Goal: Check status: Check status

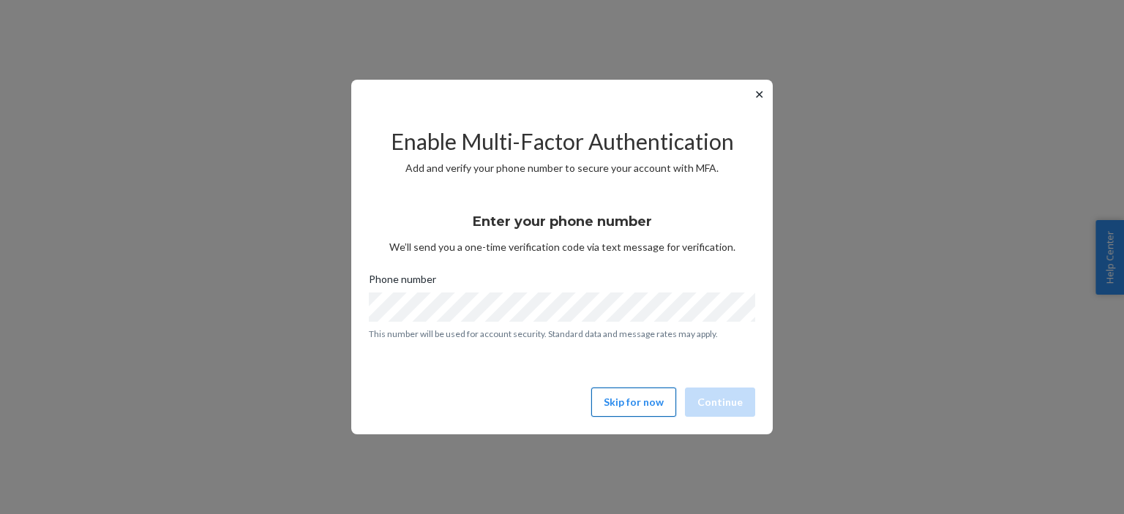
click at [635, 408] on button "Skip for now" at bounding box center [633, 402] width 85 height 29
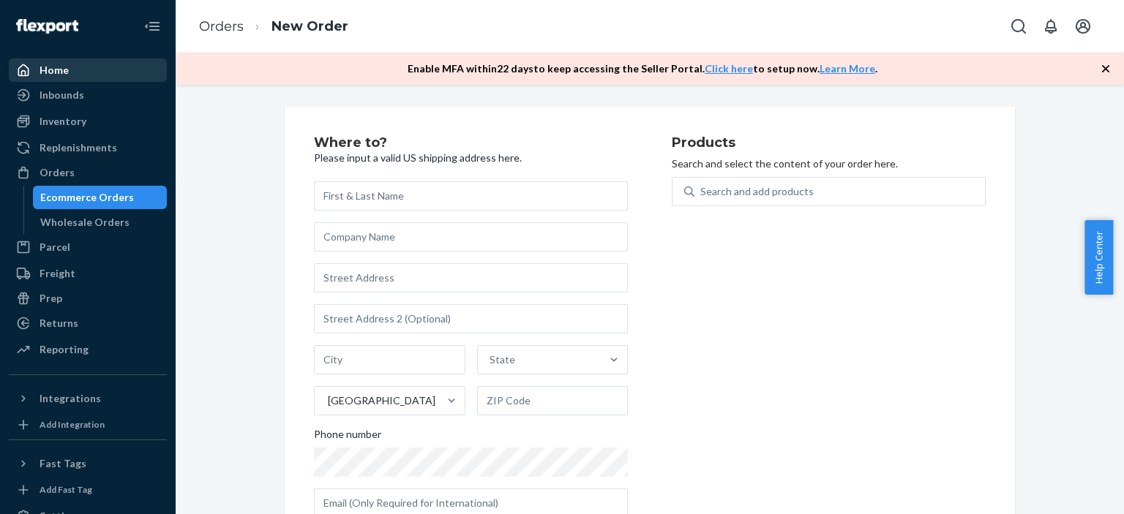
click at [75, 72] on div "Home" at bounding box center [87, 70] width 155 height 20
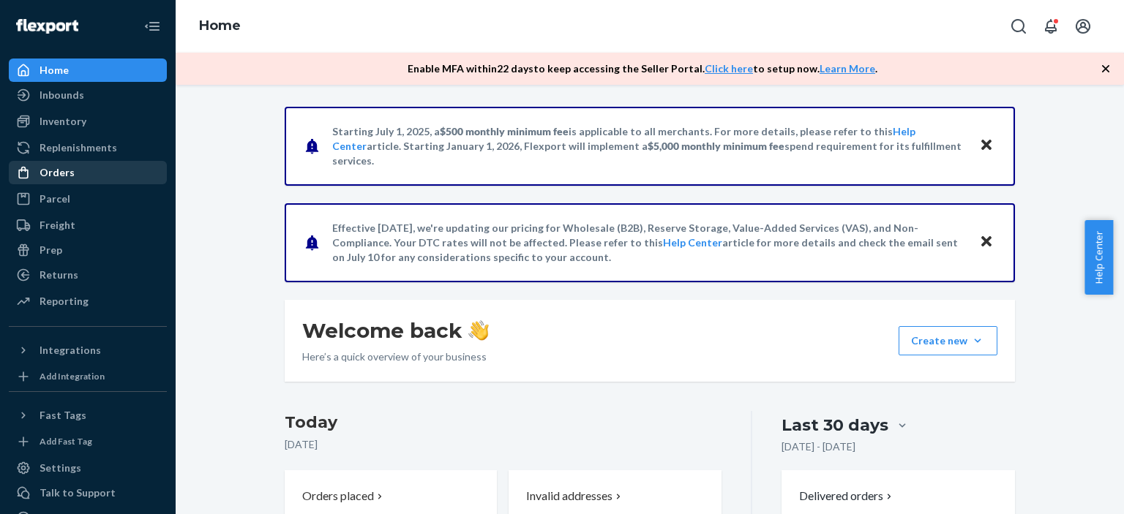
click at [93, 176] on div "Orders" at bounding box center [87, 172] width 155 height 20
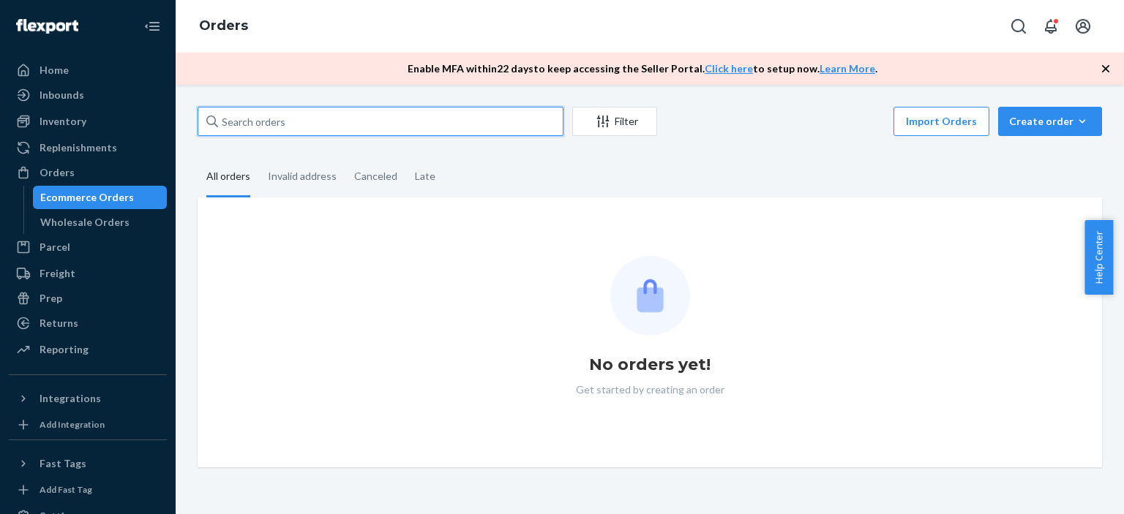
click at [279, 122] on input "text" at bounding box center [381, 121] width 366 height 29
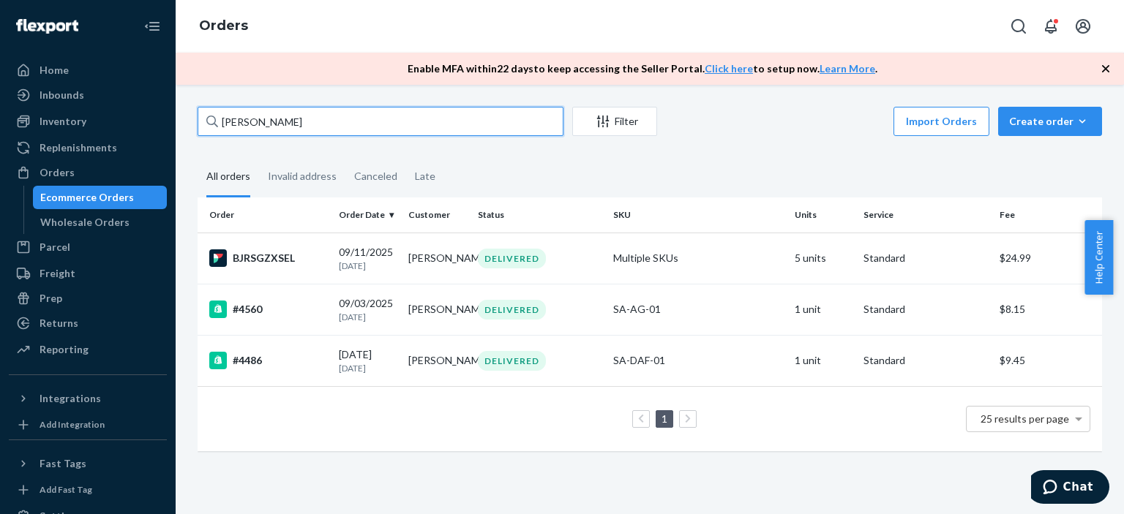
type input "[PERSON_NAME]"
click at [790, 264] on td "5 units" at bounding box center [824, 258] width 70 height 51
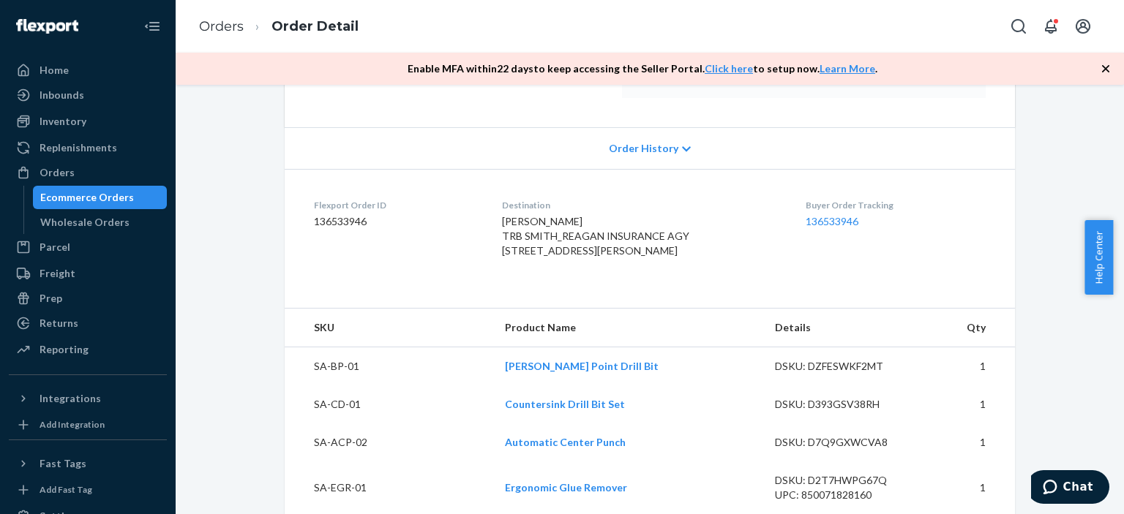
scroll to position [293, 0]
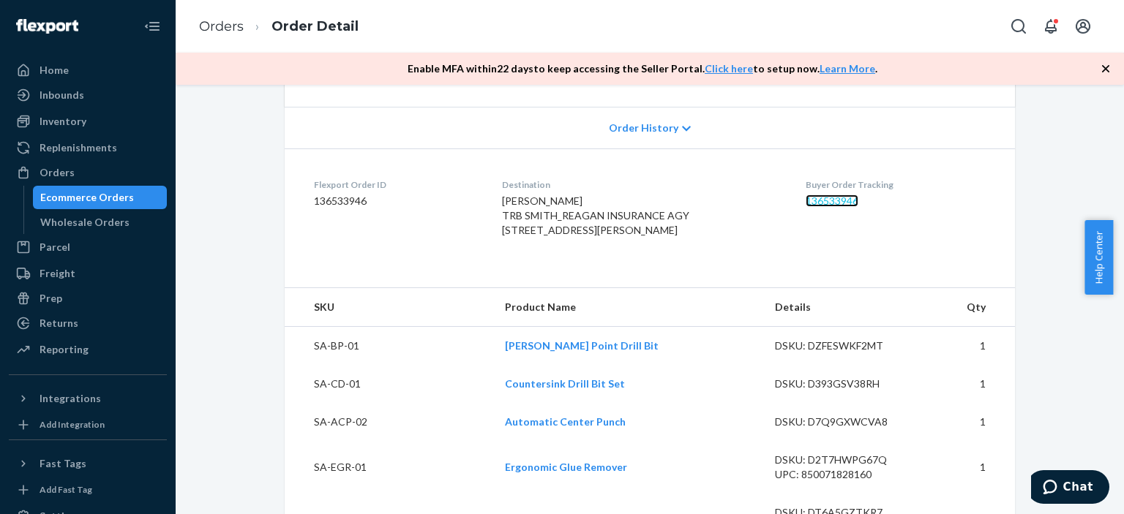
click at [822, 198] on link "136533946" at bounding box center [832, 201] width 53 height 12
click at [225, 29] on link "Orders" at bounding box center [221, 26] width 45 height 16
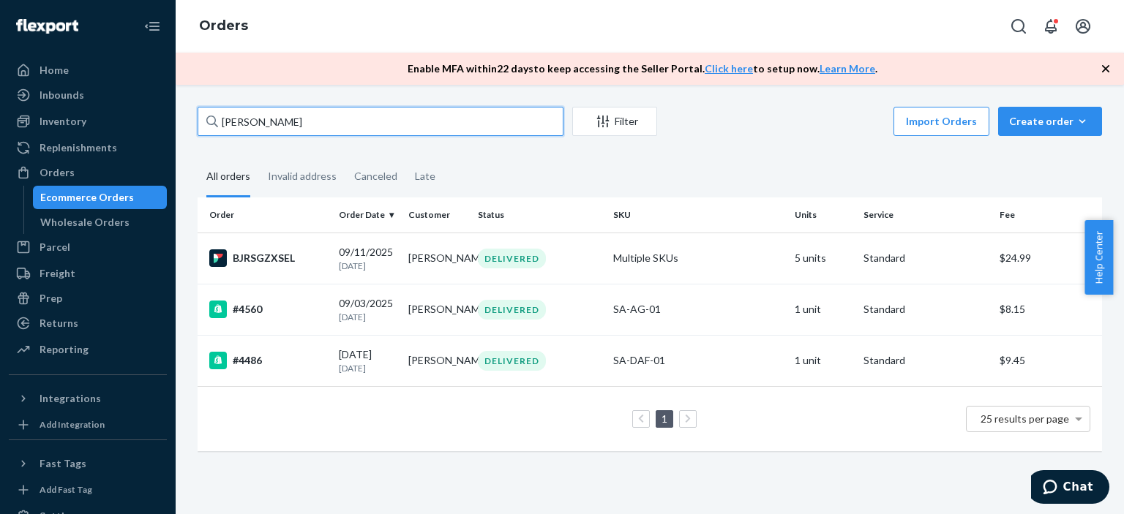
click at [418, 129] on input "[PERSON_NAME]" at bounding box center [381, 121] width 366 height 29
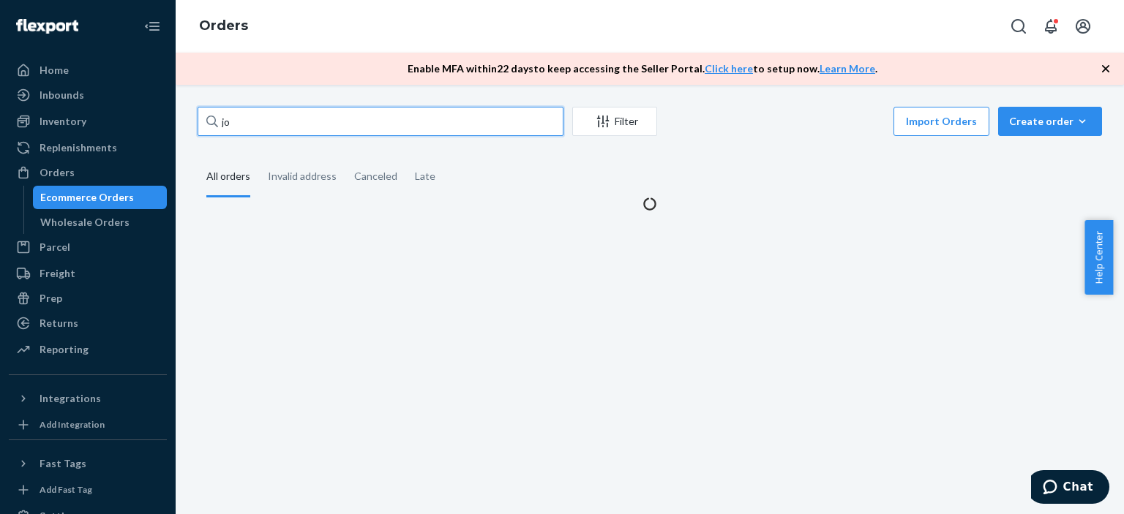
type input "j"
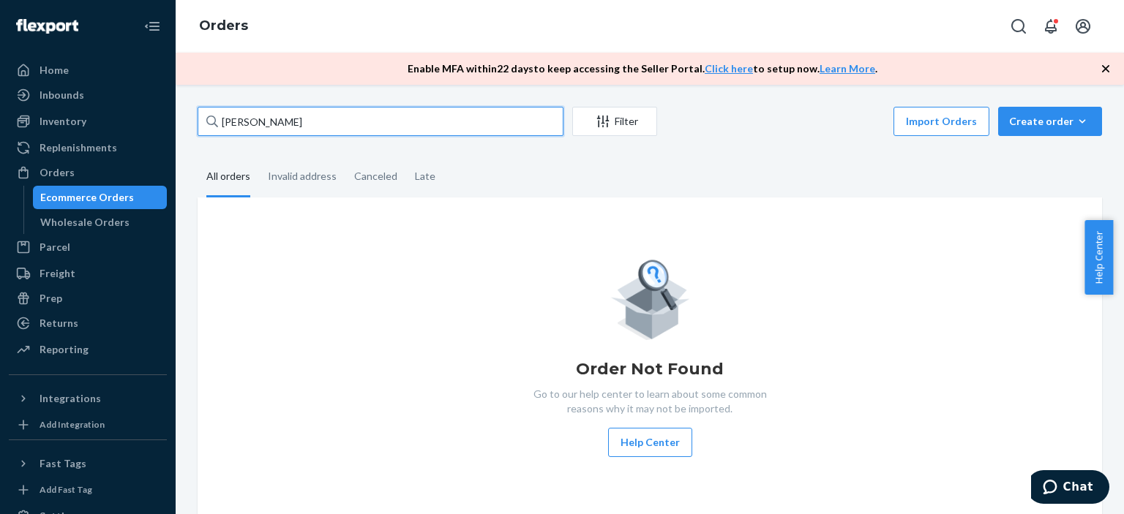
click at [240, 122] on input "[PERSON_NAME]" at bounding box center [381, 121] width 366 height 29
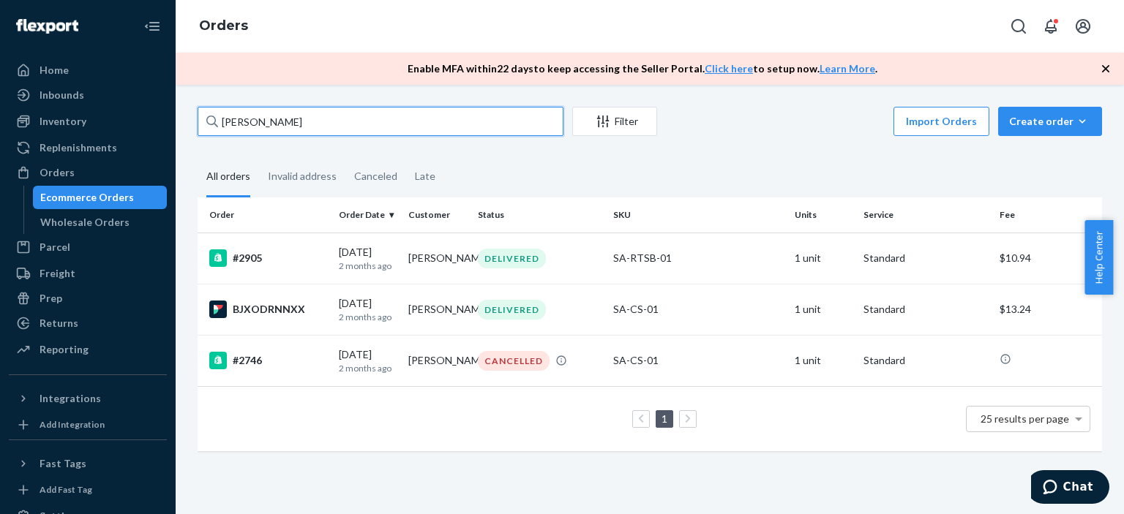
click at [372, 123] on input "[PERSON_NAME]" at bounding box center [381, 121] width 366 height 29
type input "[PERSON_NAME]"
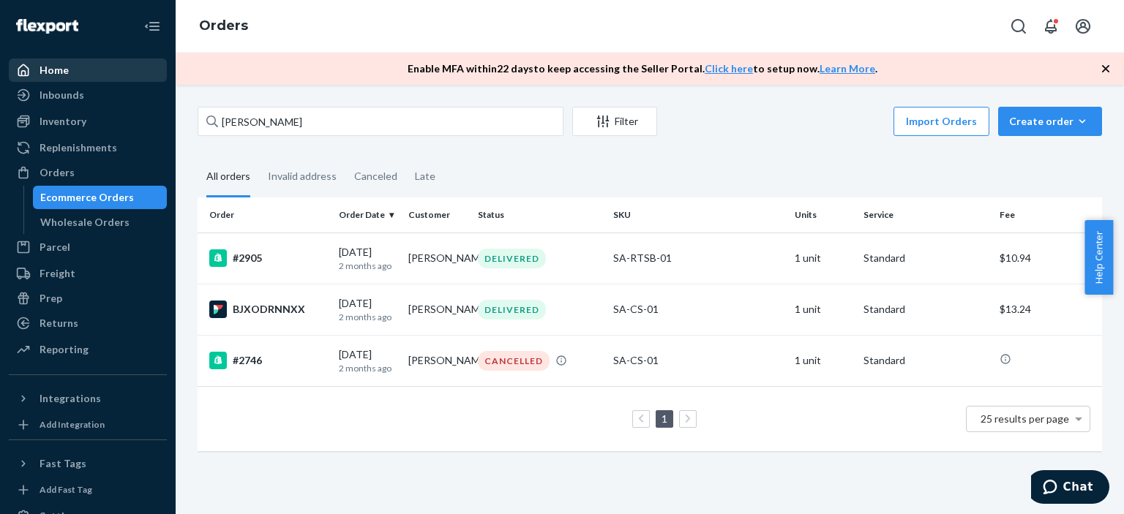
click at [75, 72] on div "Home" at bounding box center [87, 70] width 155 height 20
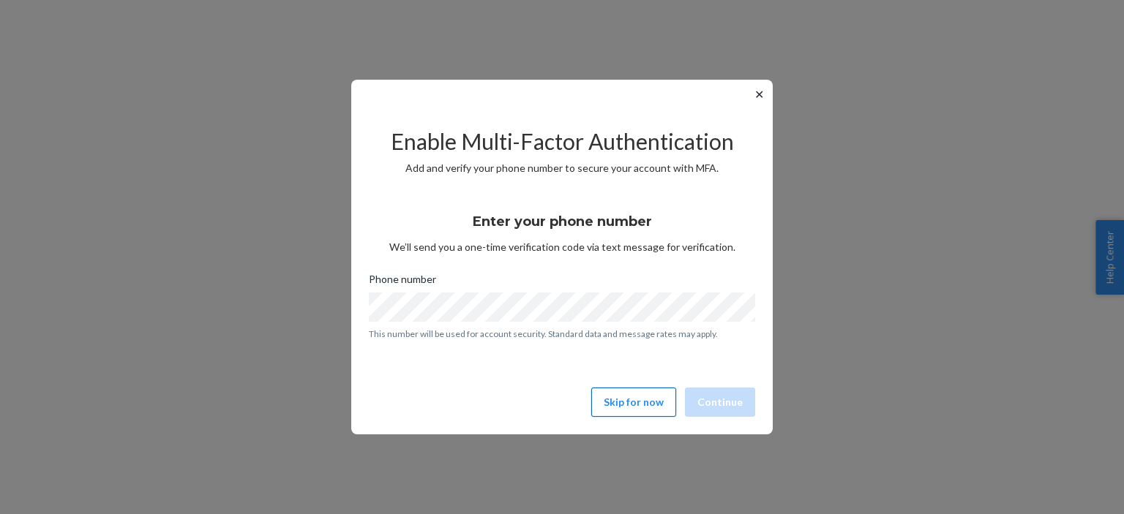
click at [659, 403] on button "Skip for now" at bounding box center [633, 402] width 85 height 29
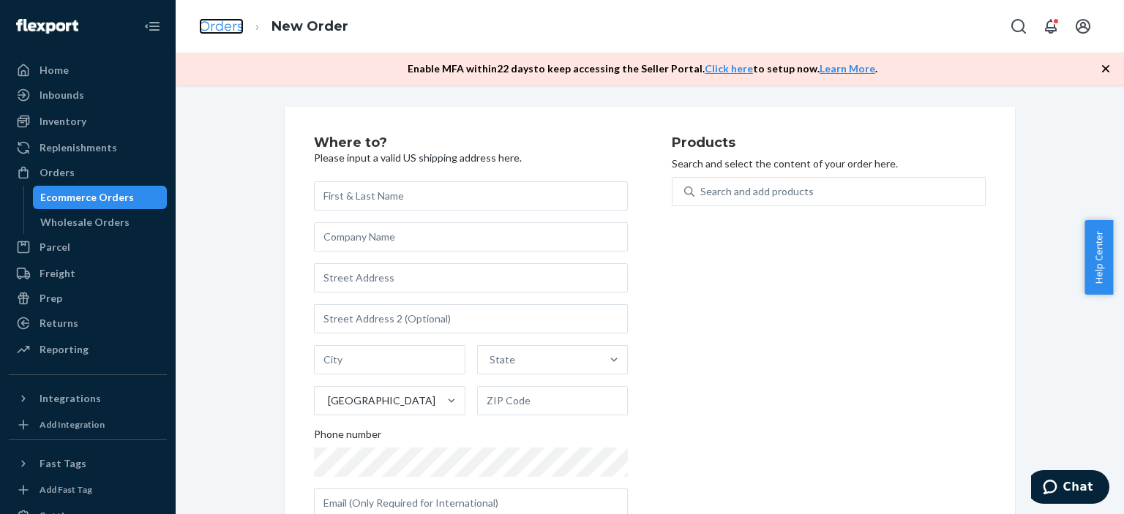
click at [205, 24] on link "Orders" at bounding box center [221, 26] width 45 height 16
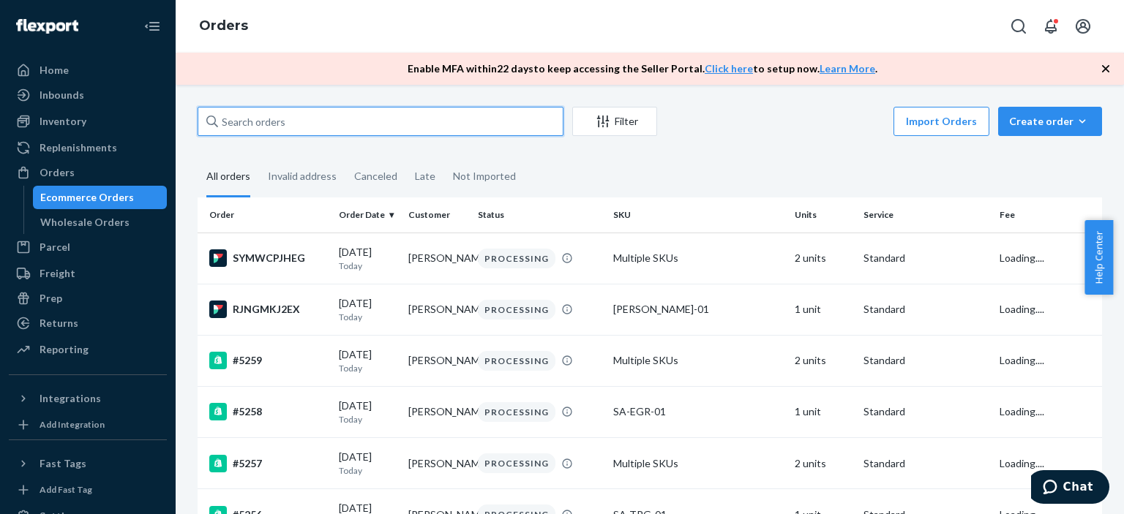
click at [309, 119] on input "text" at bounding box center [381, 121] width 366 height 29
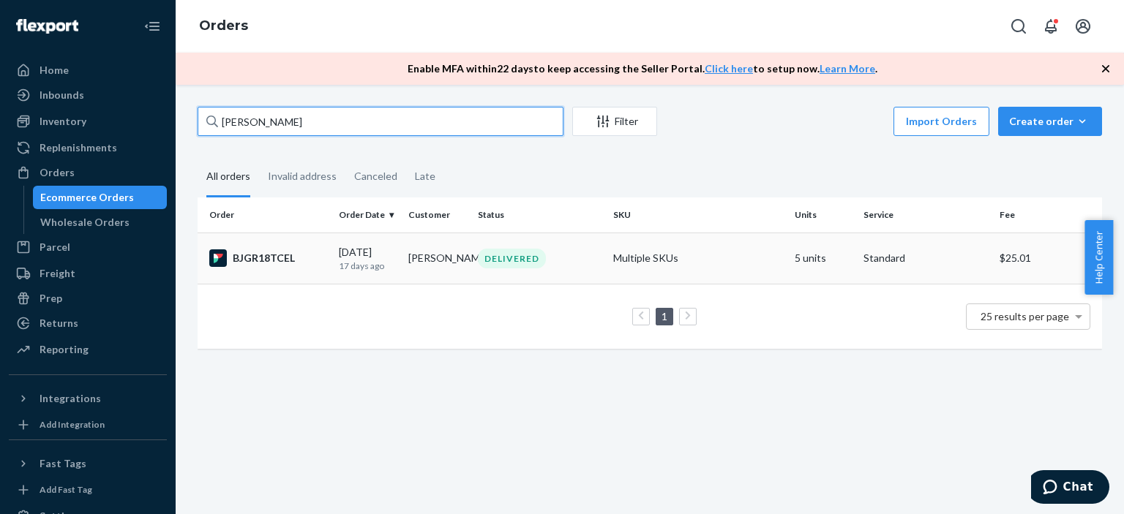
type input "Robert foster"
click at [577, 256] on div "DELIVERED" at bounding box center [540, 259] width 130 height 20
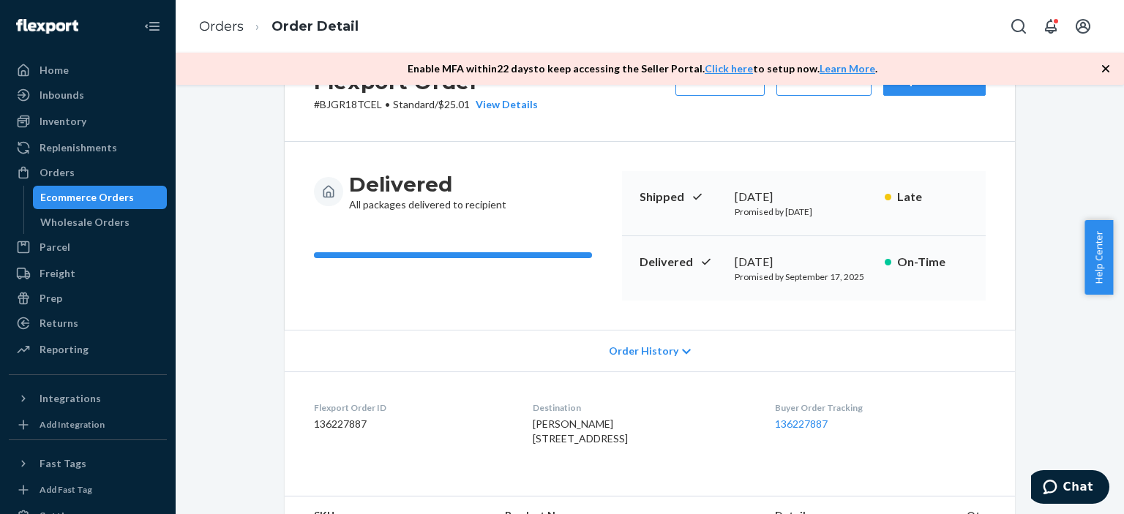
scroll to position [73, 0]
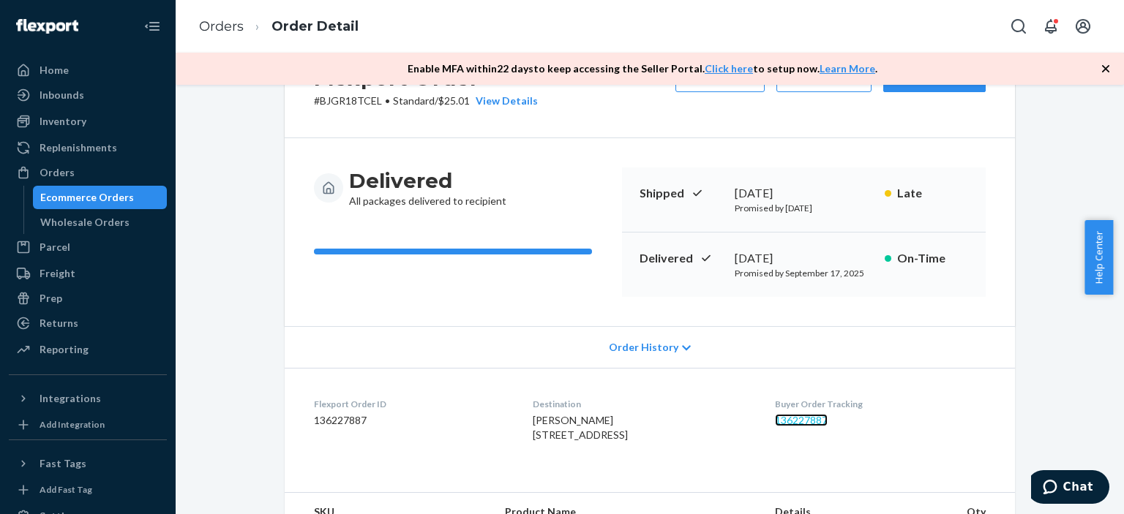
click at [826, 421] on link "136227887" at bounding box center [801, 420] width 53 height 12
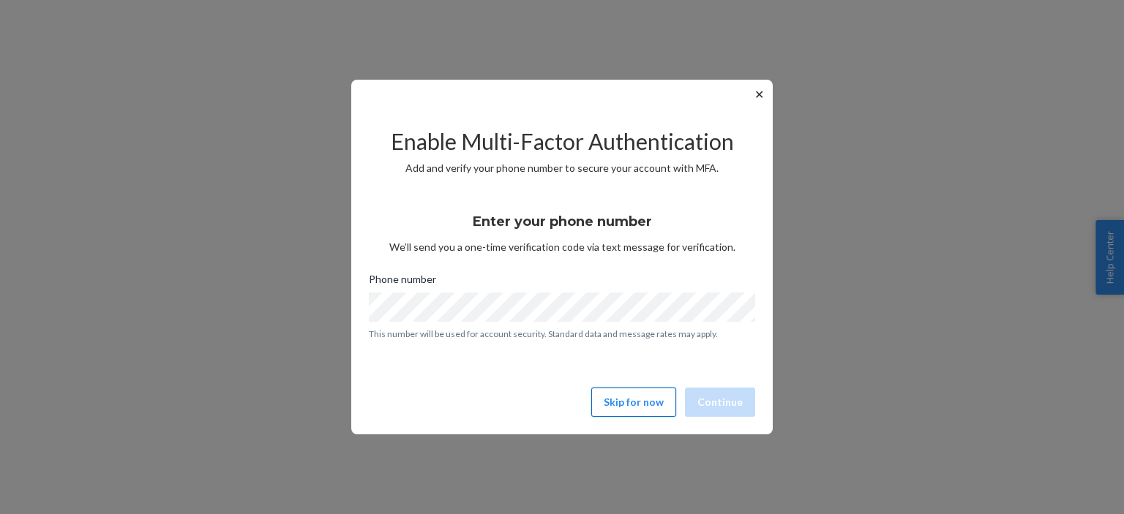
click at [630, 400] on button "Skip for now" at bounding box center [633, 402] width 85 height 29
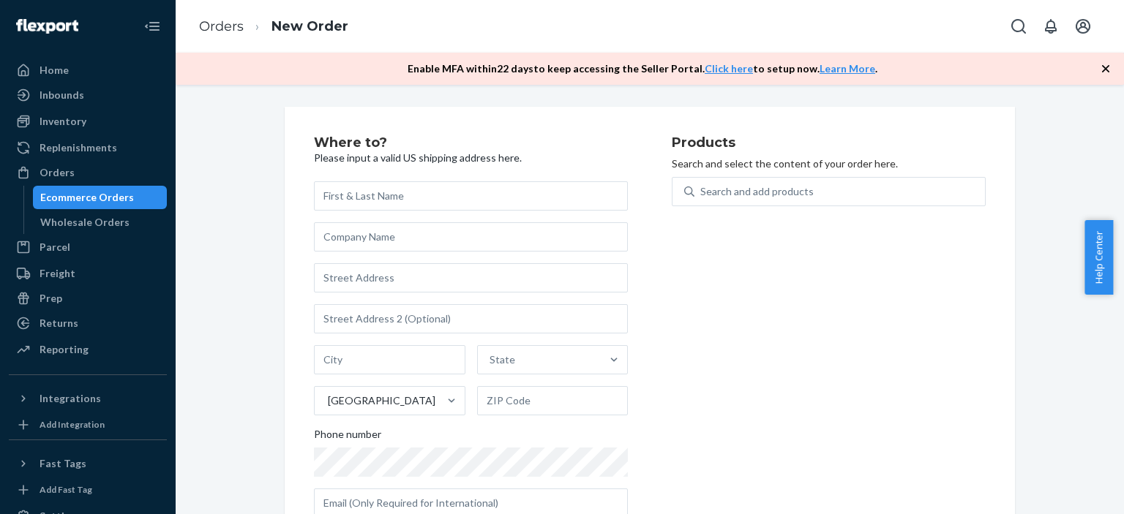
click at [222, 26] on link "Orders" at bounding box center [221, 26] width 45 height 16
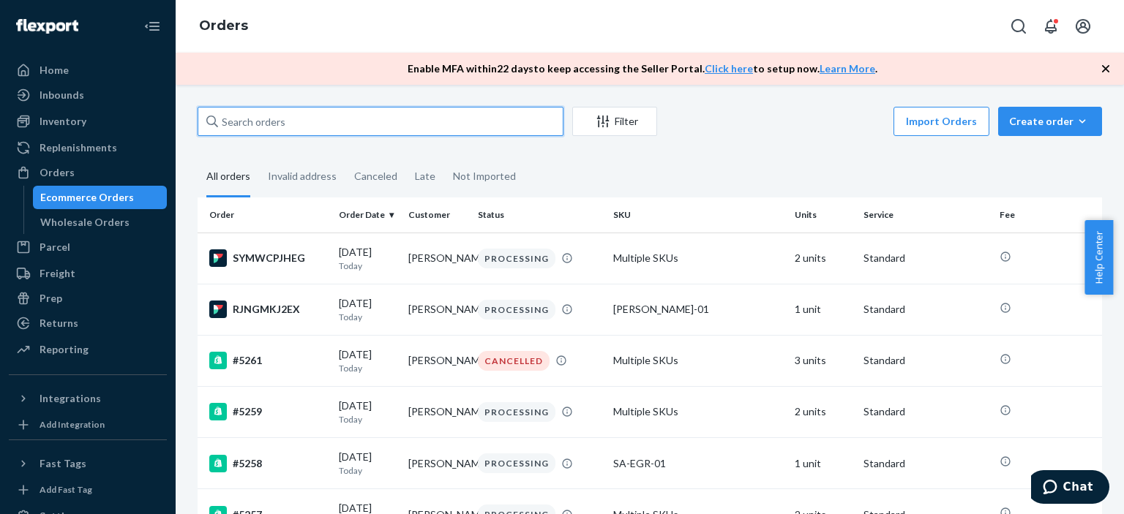
paste input "[PERSON_NAME]"
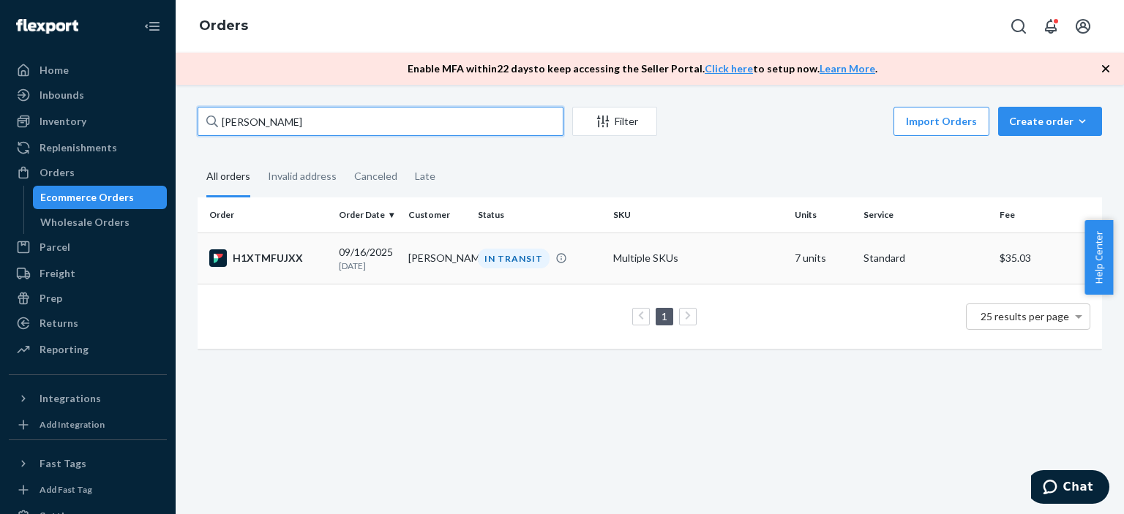
type input "[PERSON_NAME]"
click at [513, 258] on div "IN TRANSIT" at bounding box center [514, 259] width 72 height 20
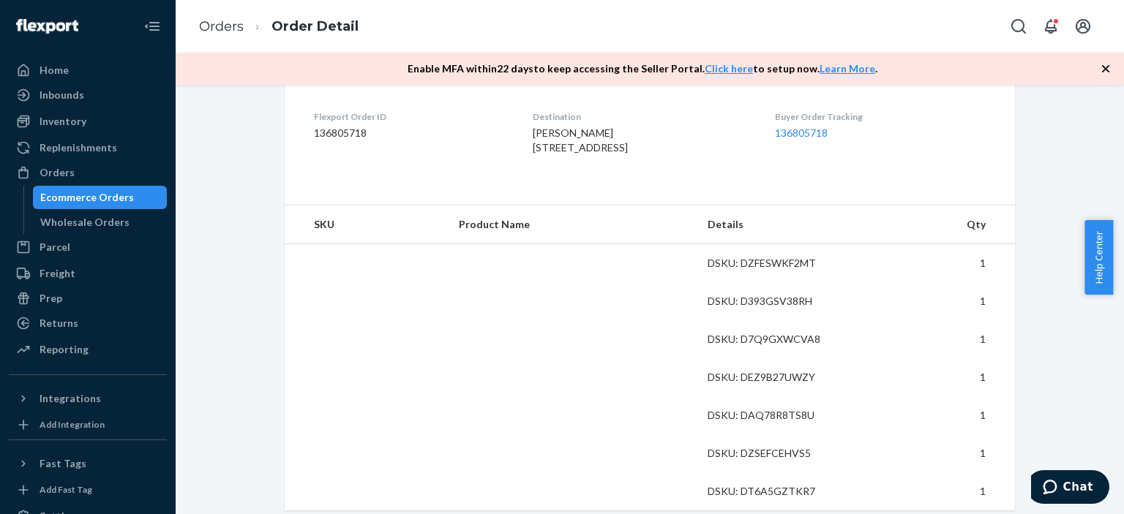
scroll to position [366, 0]
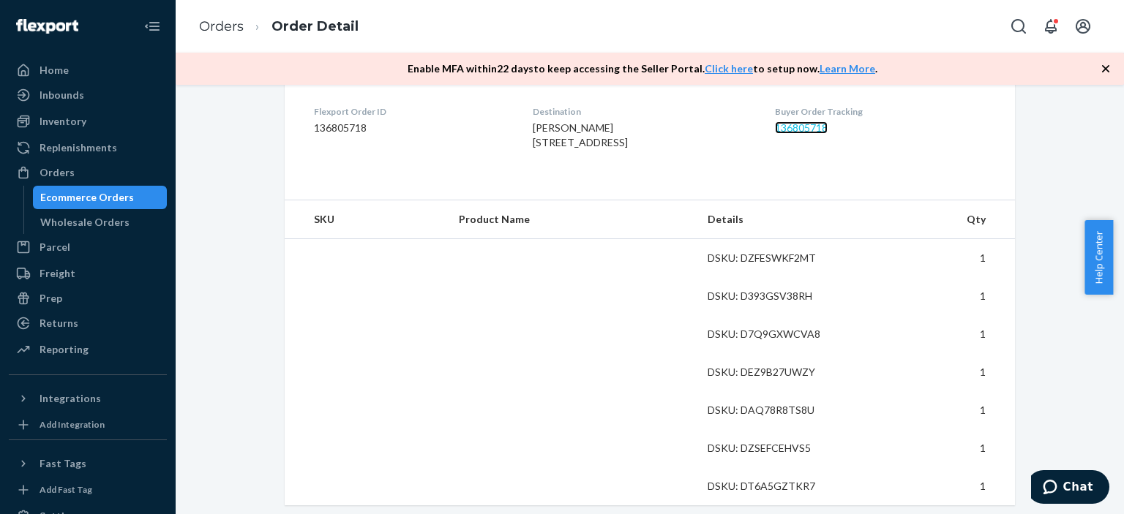
click at [825, 129] on link "136805718" at bounding box center [801, 127] width 53 height 12
